Goal: Check status: Check status

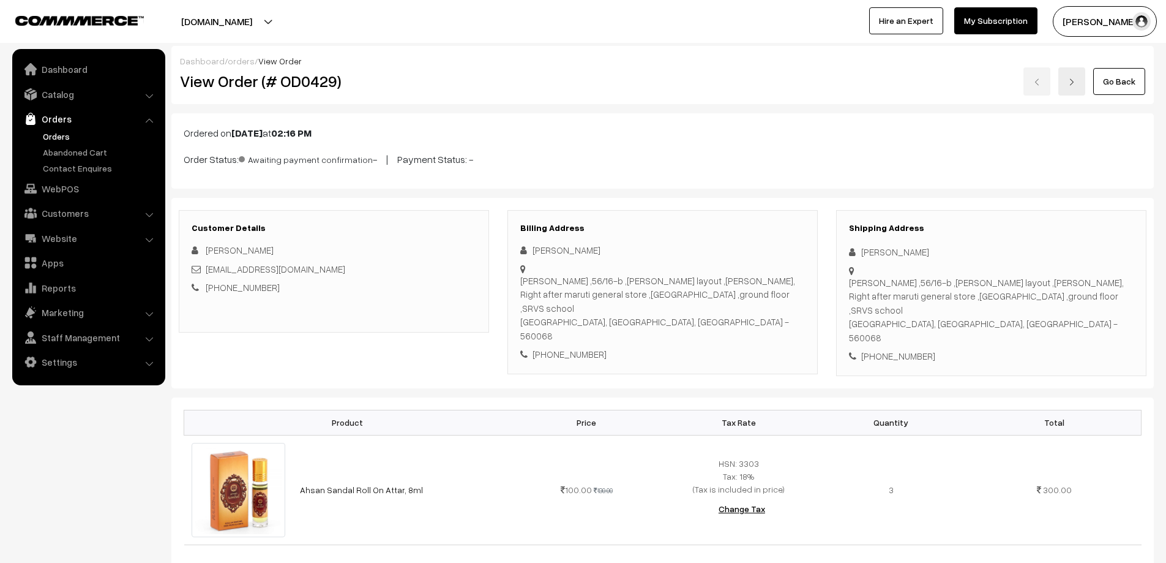
scroll to position [330, 0]
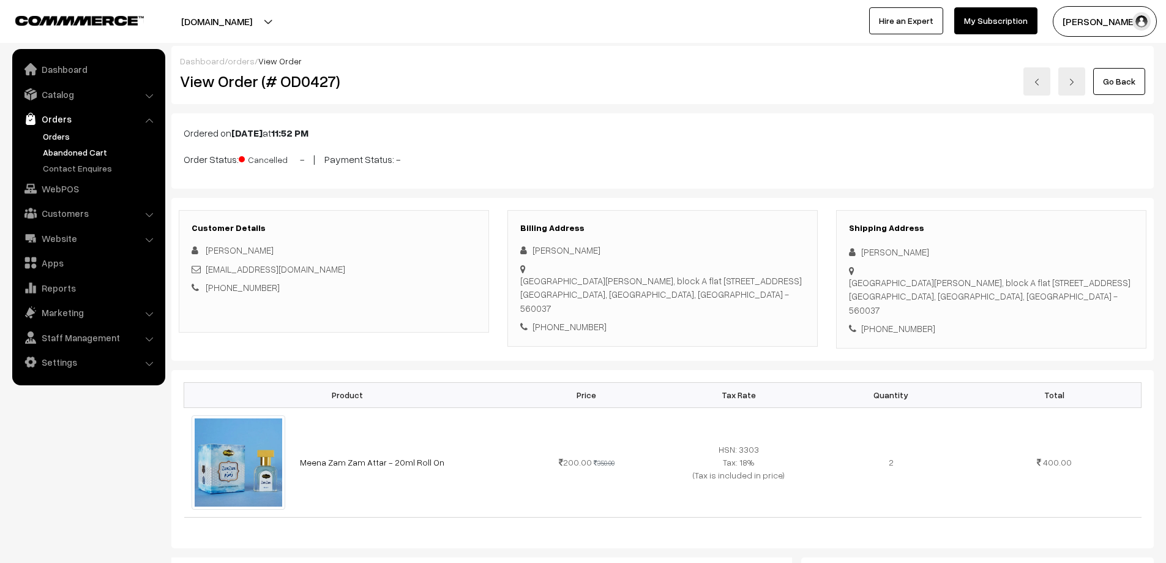
scroll to position [122, 0]
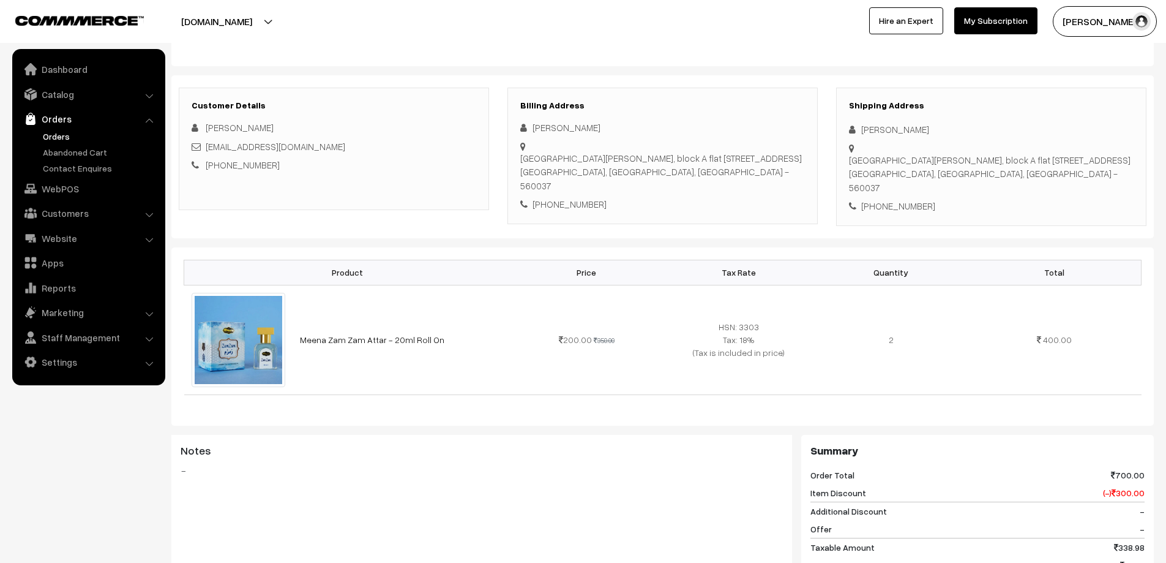
click at [61, 133] on link "Orders" at bounding box center [100, 136] width 121 height 13
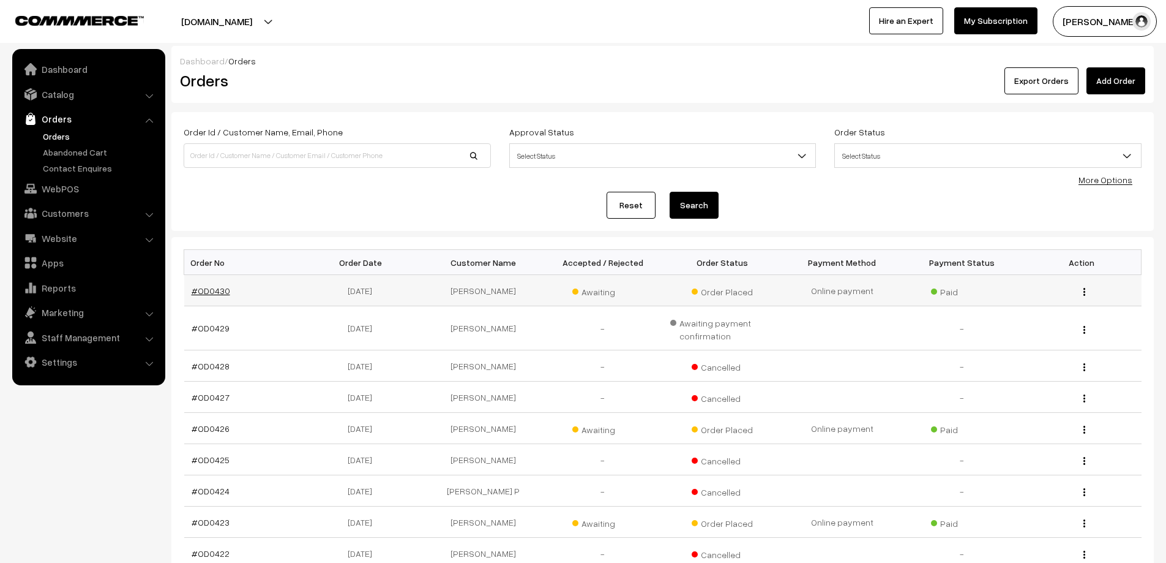
click at [208, 290] on link "#OD0430" at bounding box center [211, 290] width 39 height 10
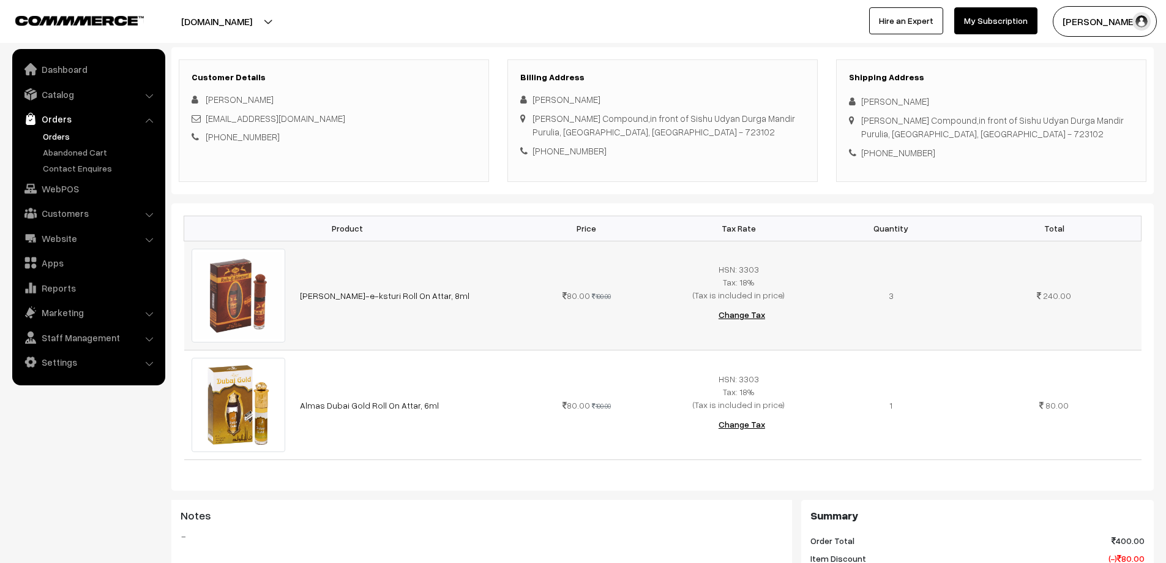
scroll to position [184, 0]
